Goal: Task Accomplishment & Management: Manage account settings

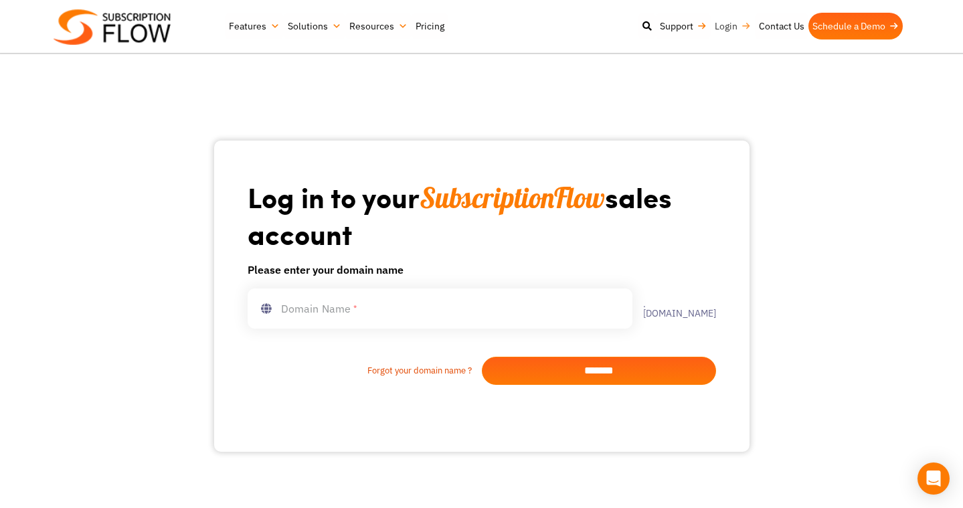
click at [711, 21] on link "Login" at bounding box center [733, 26] width 44 height 27
click at [708, 31] on link "Login" at bounding box center [730, 26] width 44 height 27
